Goal: Communication & Community: Participate in discussion

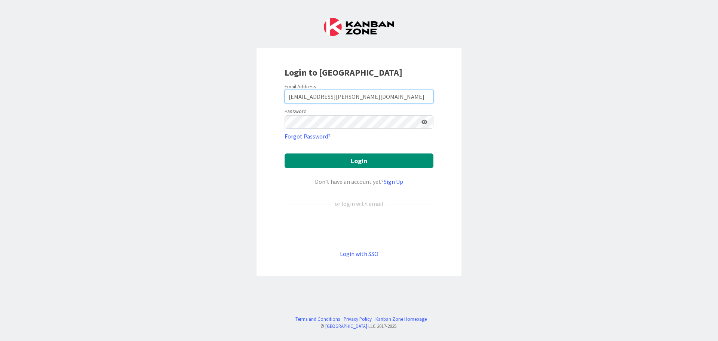
drag, startPoint x: 363, startPoint y: 98, endPoint x: 118, endPoint y: 55, distance: 248.3
click at [134, 59] on div "Login to [GEOGRAPHIC_DATA] Email Address [EMAIL_ADDRESS][PERSON_NAME][DOMAIN_NA…" at bounding box center [359, 170] width 718 height 341
type input "t"
type input "[EMAIL_ADDRESS][PERSON_NAME][DOMAIN_NAME]"
click at [348, 159] on button "Login" at bounding box center [359, 160] width 149 height 15
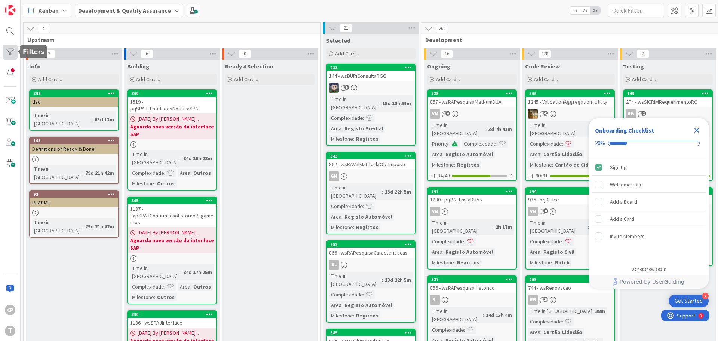
click at [14, 53] on div at bounding box center [10, 51] width 15 height 15
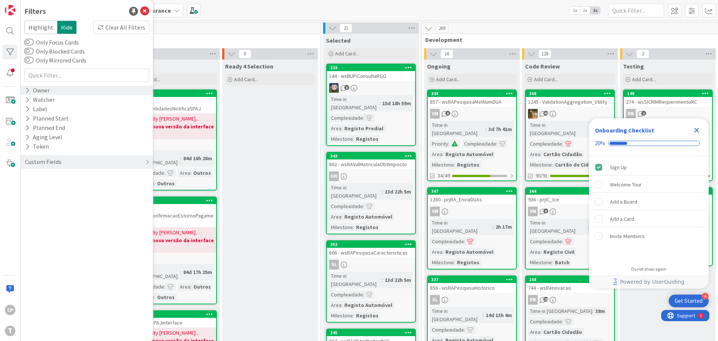
click at [26, 90] on icon at bounding box center [27, 90] width 5 height 6
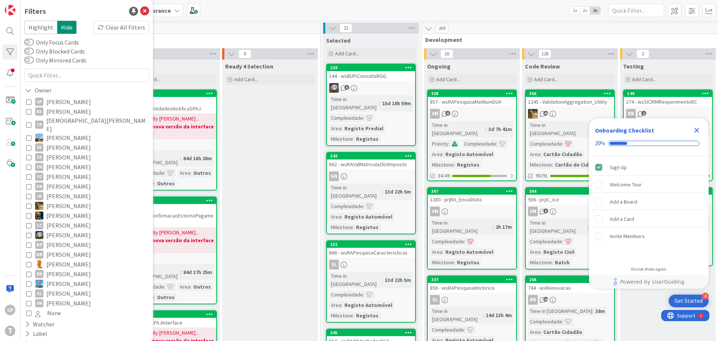
click at [31, 122] on button "CP [DEMOGRAPHIC_DATA][PERSON_NAME]" at bounding box center [86, 124] width 121 height 16
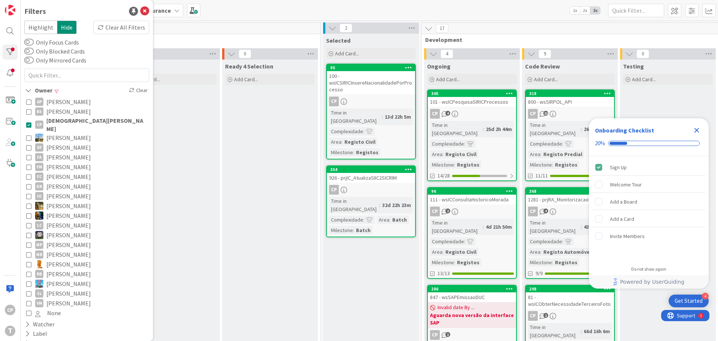
click at [485, 103] on div "101 - wsICPesquisaSIRICProcessos" at bounding box center [472, 102] width 88 height 10
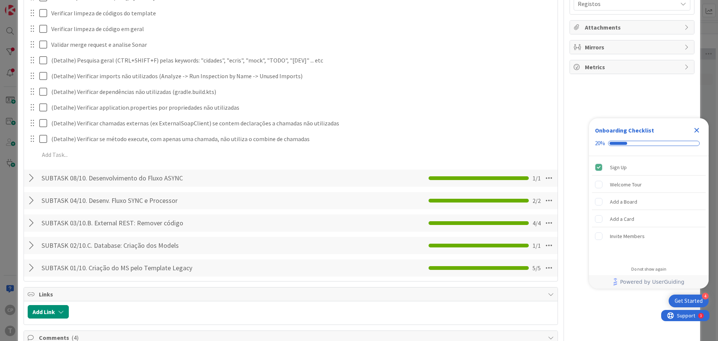
scroll to position [336, 0]
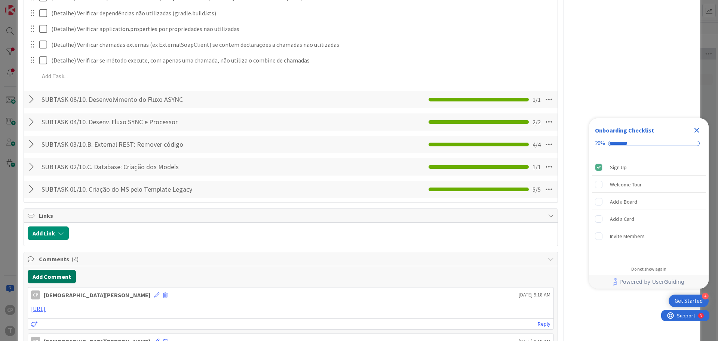
click at [59, 277] on button "Add Comment" at bounding box center [52, 276] width 48 height 13
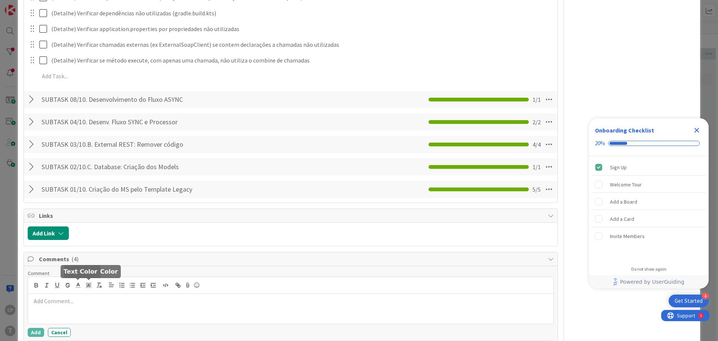
click at [54, 296] on div at bounding box center [290, 308] width 525 height 30
click at [412, 312] on p "[URL]" at bounding box center [290, 309] width 519 height 9
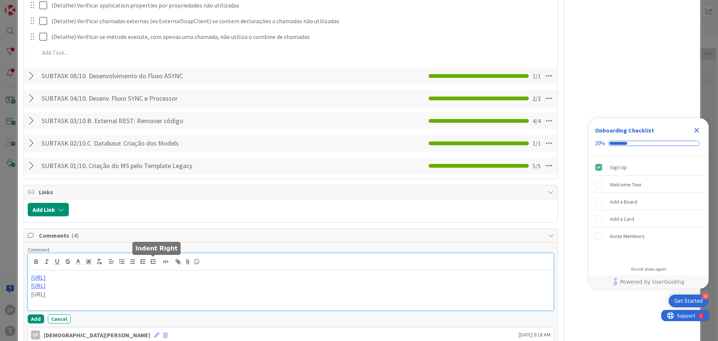
scroll to position [411, 0]
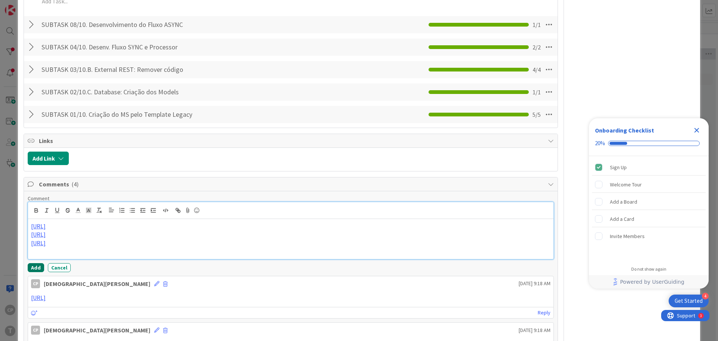
click at [36, 267] on button "Add" at bounding box center [36, 267] width 16 height 9
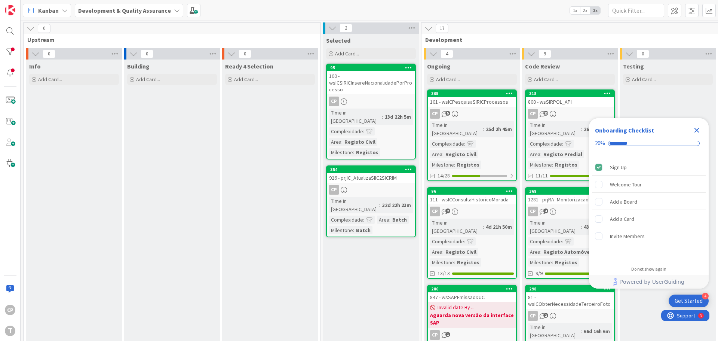
click at [480, 198] on link "96 111 - wsICConsultaHistoricoMorada CP 2 Time in Column : 4d 21h 50m Complexid…" at bounding box center [472, 233] width 90 height 92
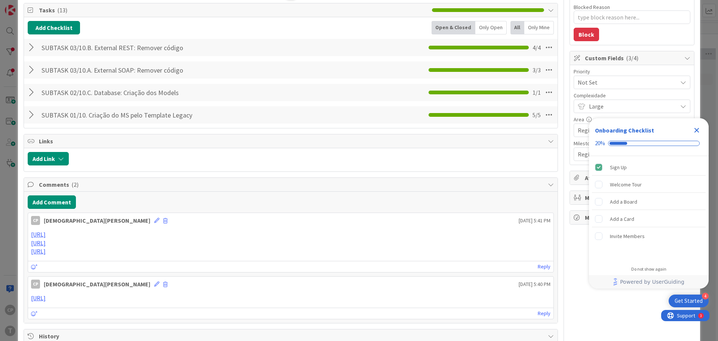
scroll to position [112, 0]
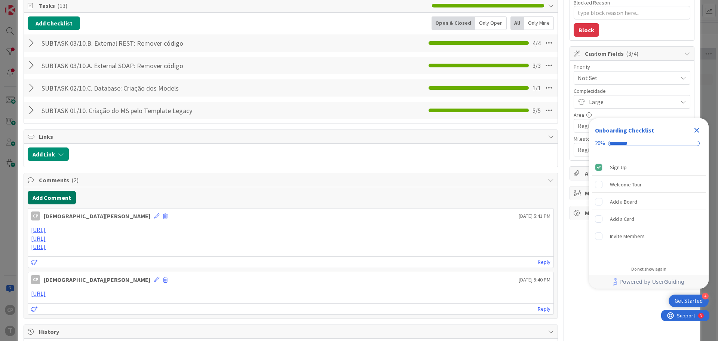
click at [48, 202] on button "Add Comment" at bounding box center [52, 197] width 48 height 13
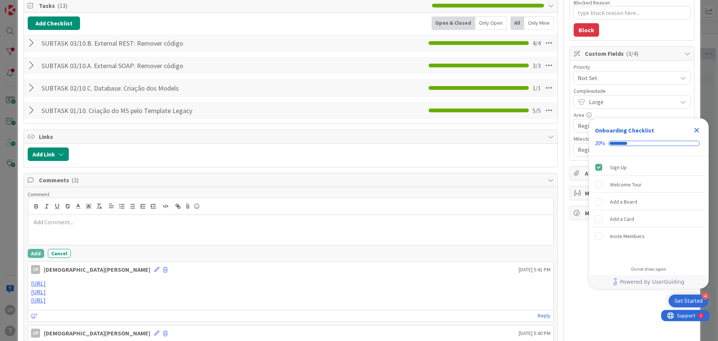
click at [84, 228] on div at bounding box center [290, 230] width 525 height 30
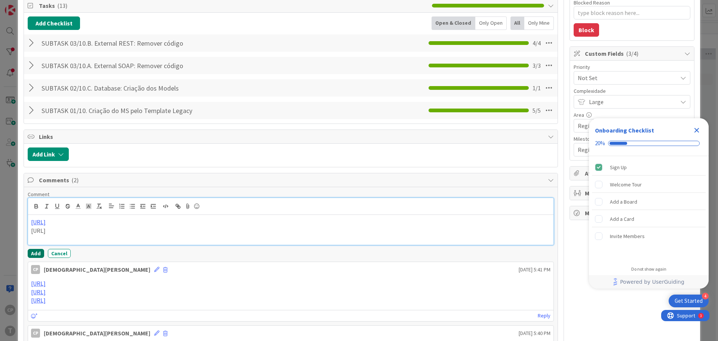
click at [36, 253] on button "Add" at bounding box center [36, 253] width 16 height 9
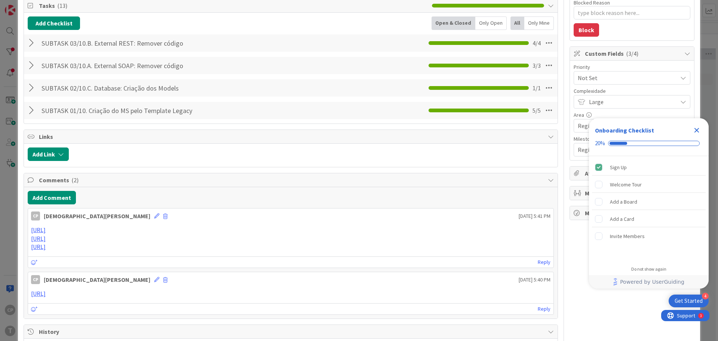
type textarea "x"
